Goal: Information Seeking & Learning: Find specific fact

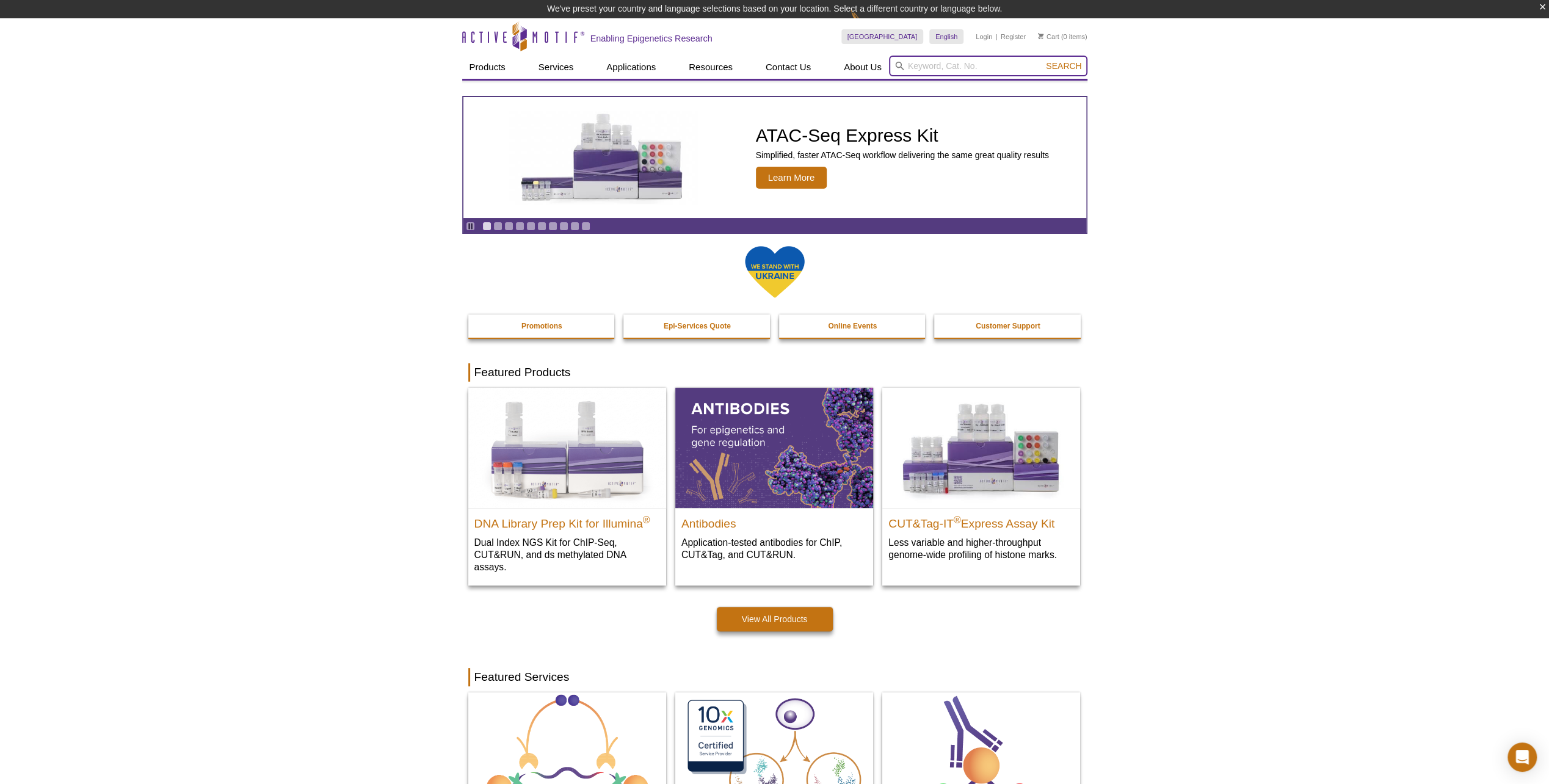
click at [917, 63] on input "search" at bounding box center [988, 66] width 198 height 20
type input "39769"
click at [1042, 61] on button "Search" at bounding box center [1063, 66] width 43 height 11
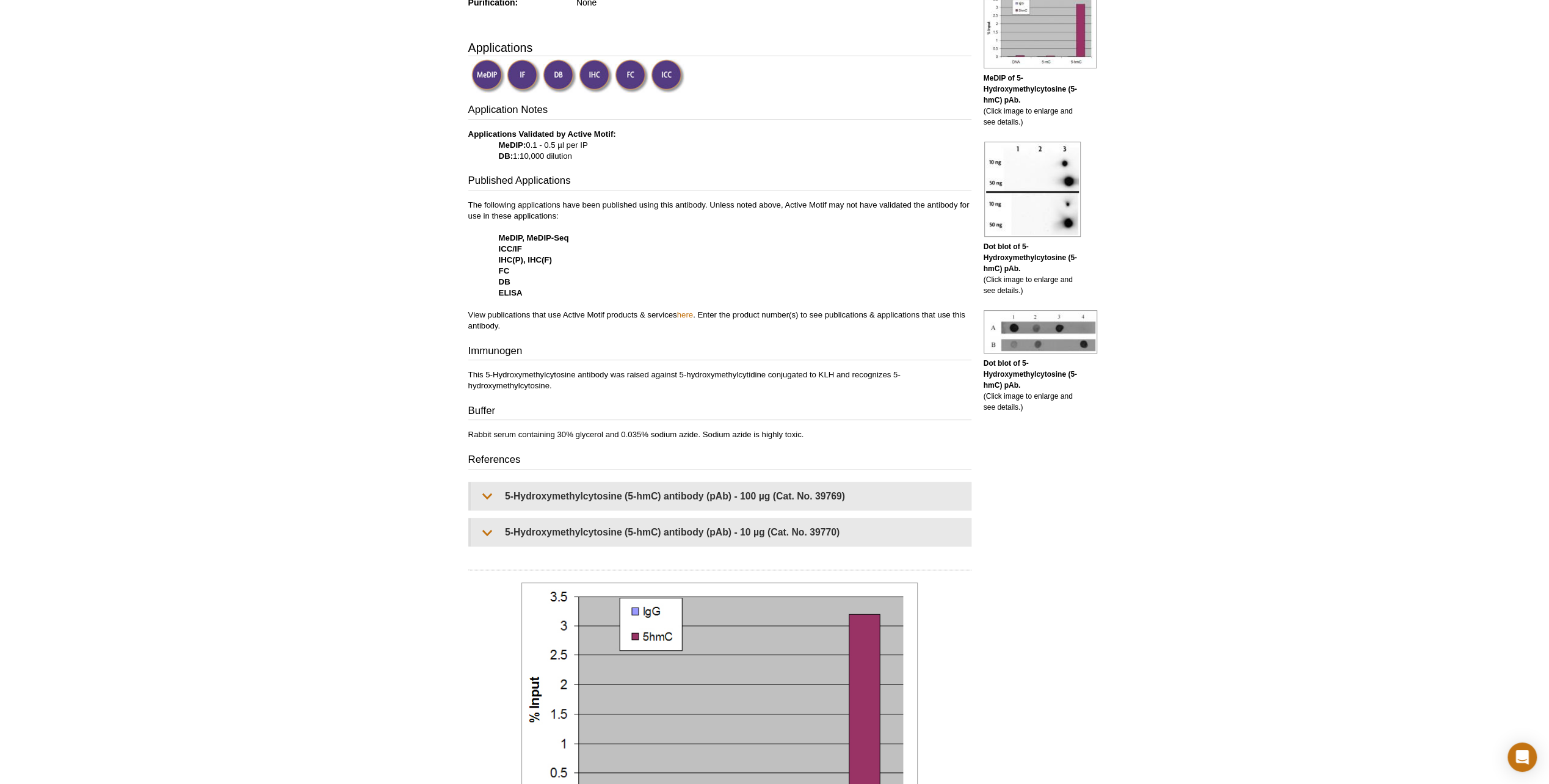
scroll to position [794, 0]
